Goal: Check status: Check status

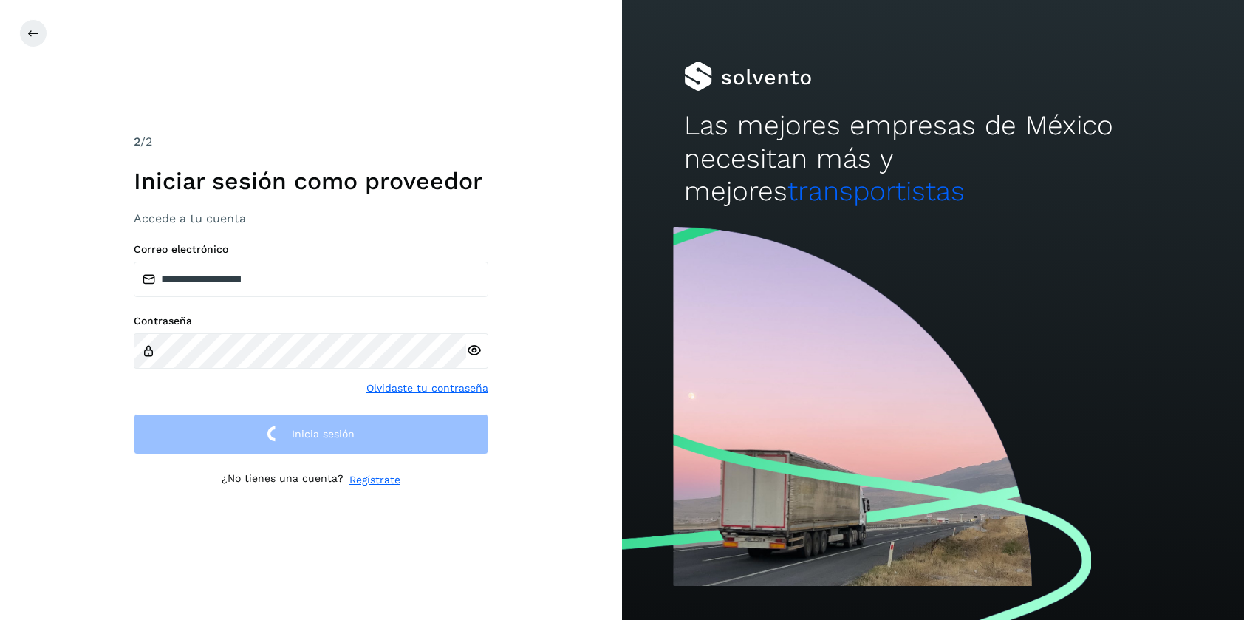
scroll to position [0, 68]
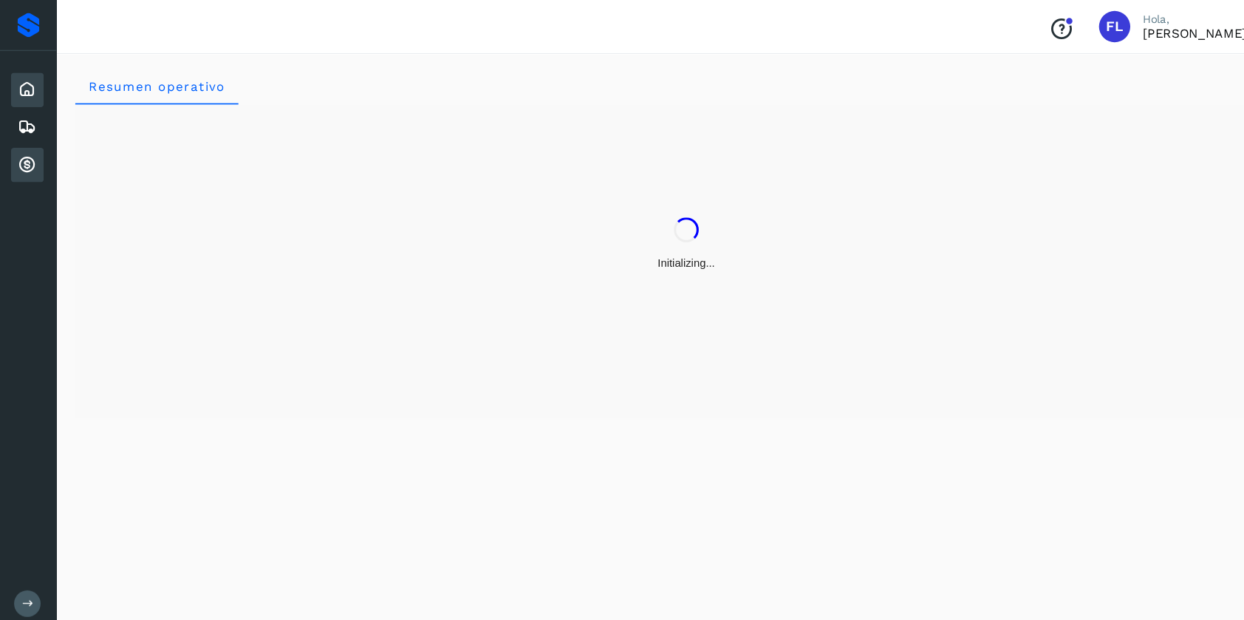
click at [28, 156] on icon at bounding box center [26, 156] width 18 height 18
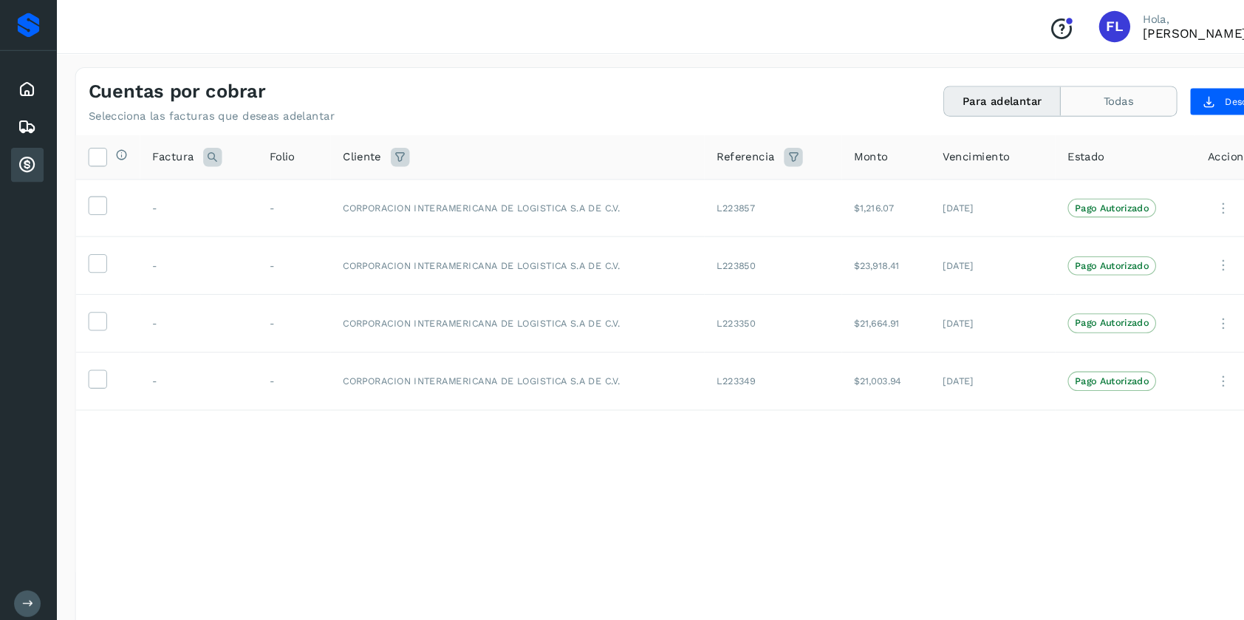
click at [1056, 94] on button "Todas" at bounding box center [1056, 95] width 109 height 27
